Goal: Information Seeking & Learning: Learn about a topic

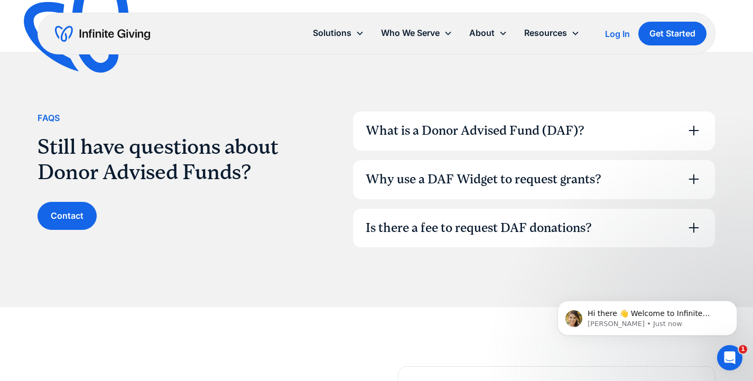
scroll to position [1386, 0]
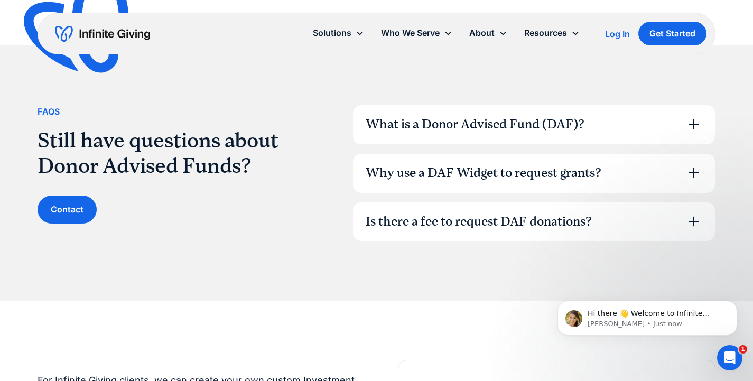
click at [488, 174] on div "Why use a DAF Widget to request grants?" at bounding box center [484, 173] width 236 height 18
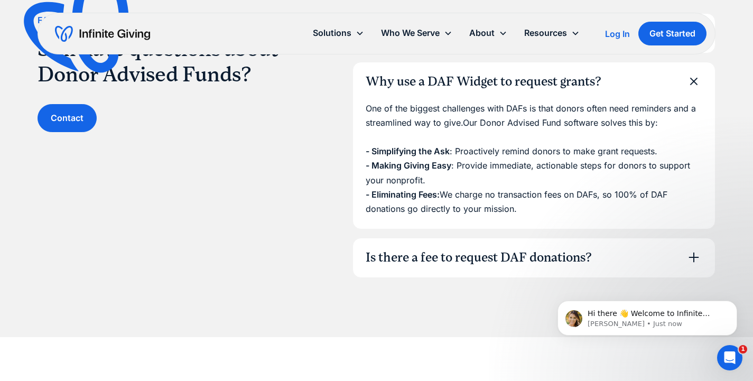
scroll to position [1481, 0]
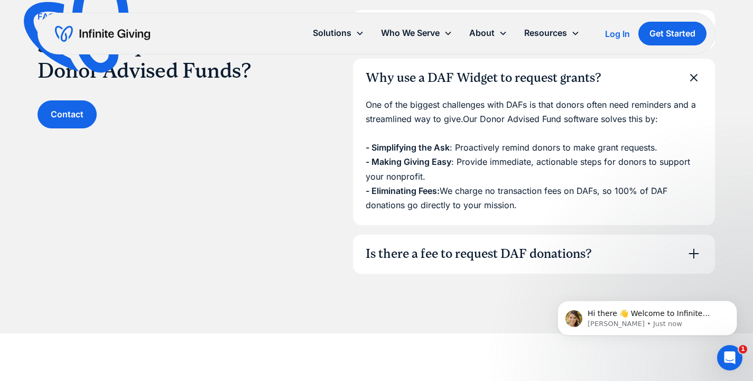
click at [488, 251] on div "Is there a fee to request DAF donations?" at bounding box center [479, 254] width 226 height 18
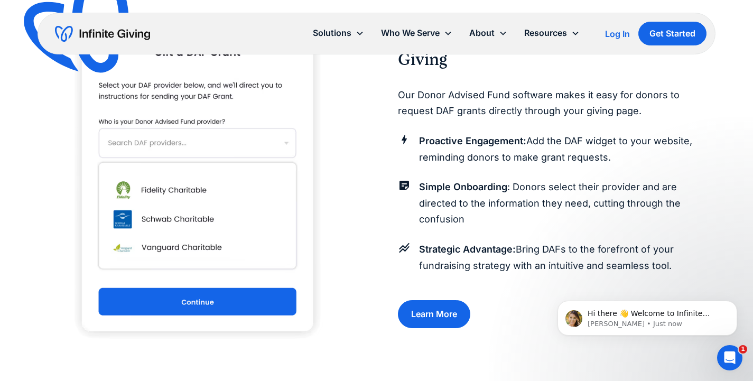
scroll to position [891, 0]
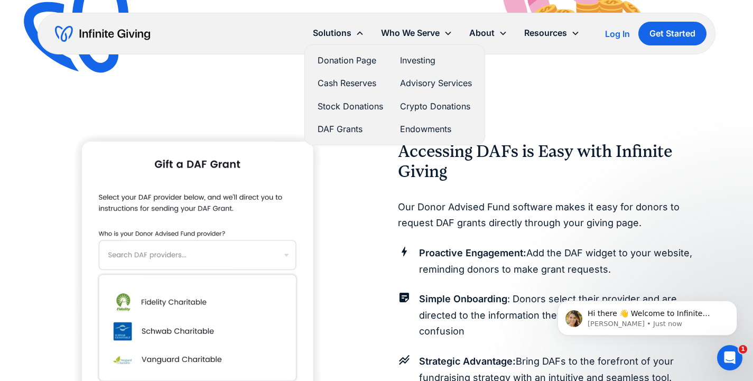
click at [410, 84] on link "Advisory Services" at bounding box center [436, 83] width 72 height 14
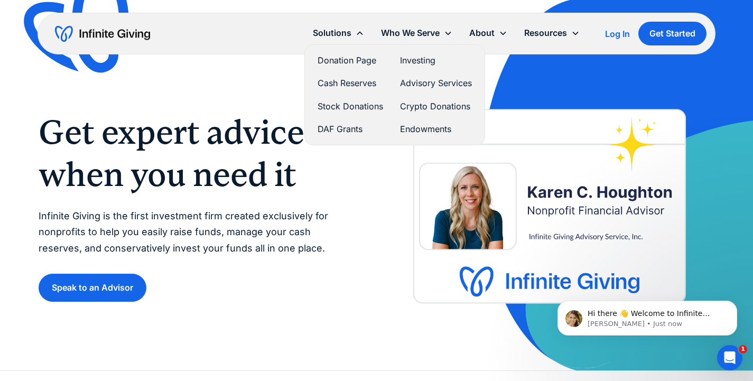
click at [346, 128] on link "DAF Grants" at bounding box center [351, 129] width 66 height 14
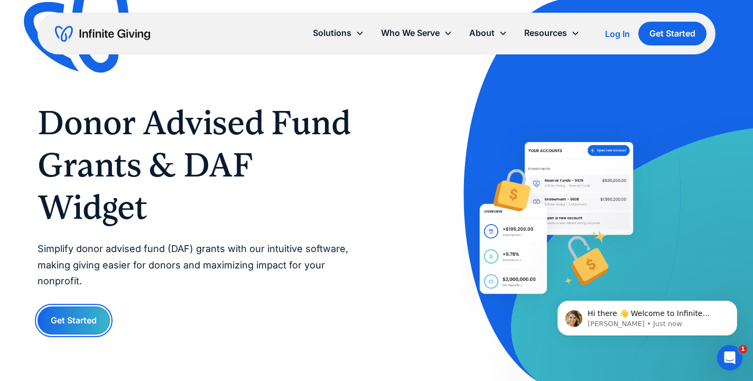
click at [102, 313] on link "Get Started" at bounding box center [74, 321] width 72 height 28
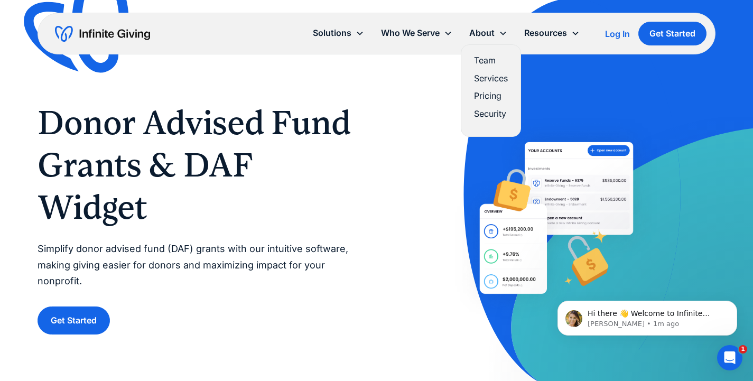
click at [482, 79] on link "Services" at bounding box center [491, 78] width 34 height 14
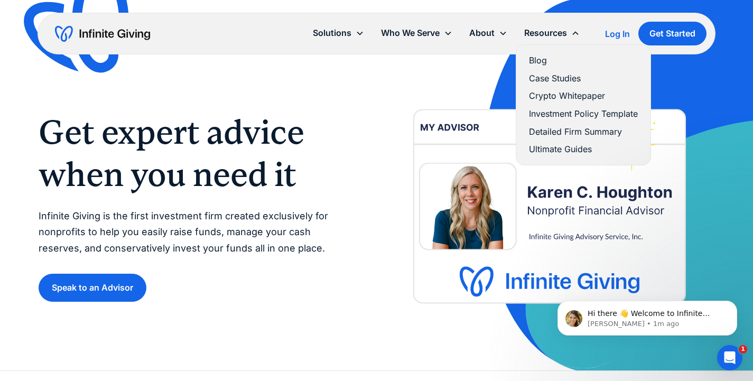
click at [561, 133] on link "Detailed Firm Summary" at bounding box center [583, 132] width 109 height 14
click at [544, 151] on link "Ultimate Guides" at bounding box center [583, 149] width 109 height 14
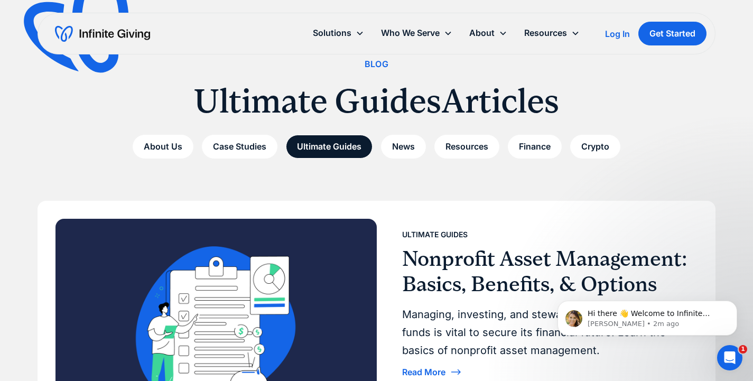
click at [544, 151] on div "Blog Ultimate Guides Articles About Us Case Studies Ultimate Guides News Resour…" at bounding box center [377, 107] width 678 height 101
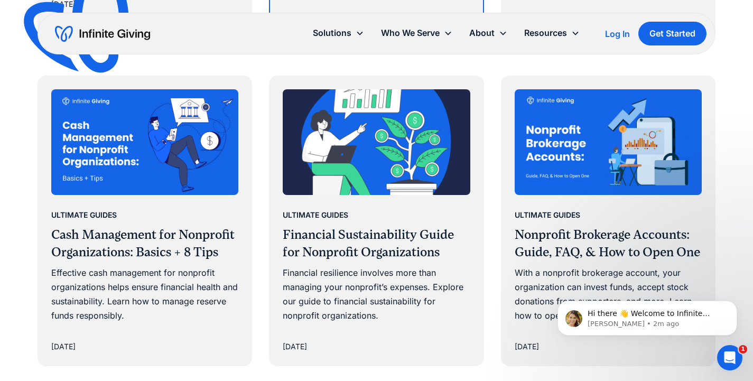
scroll to position [889, 0]
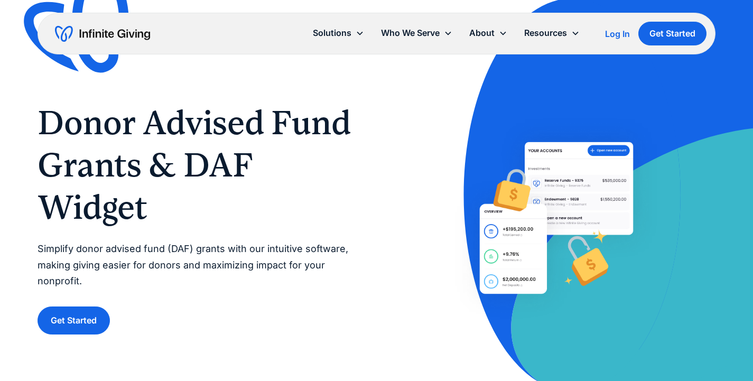
scroll to position [891, 0]
